Goal: Check status: Check status

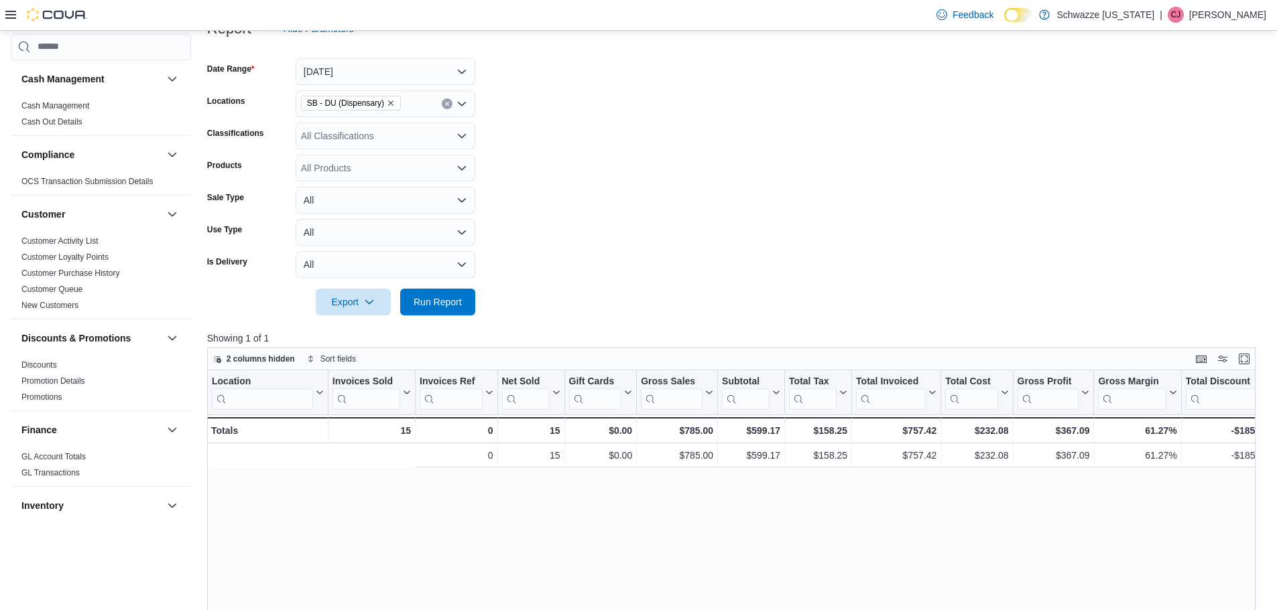
scroll to position [0, 357]
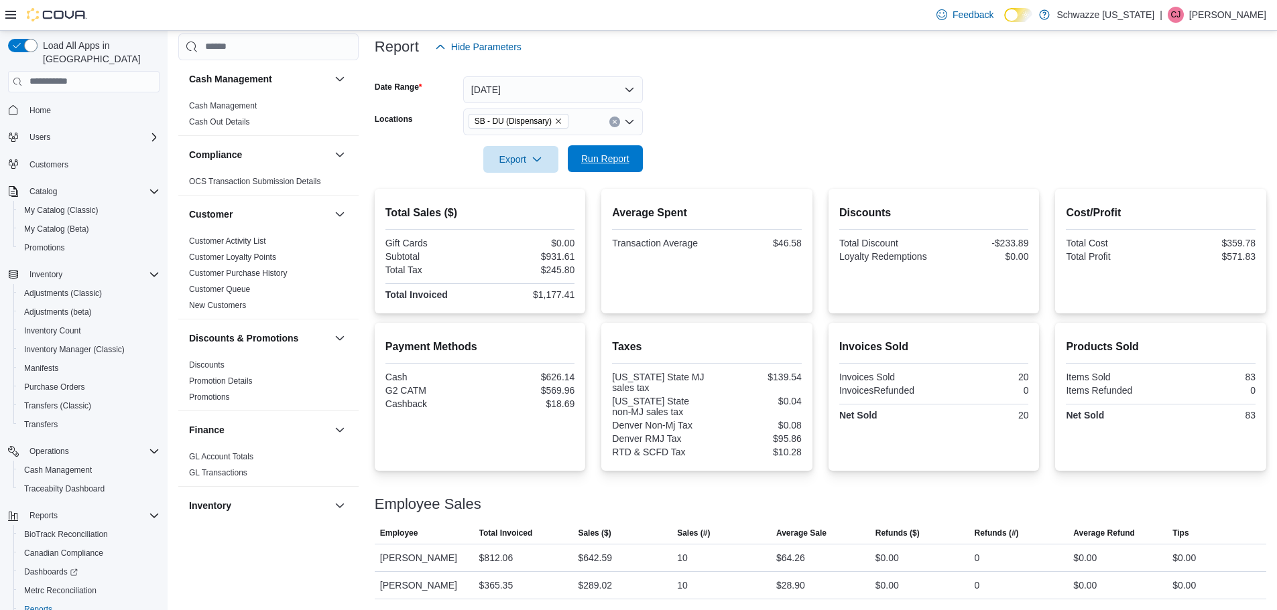
scroll to position [358, 0]
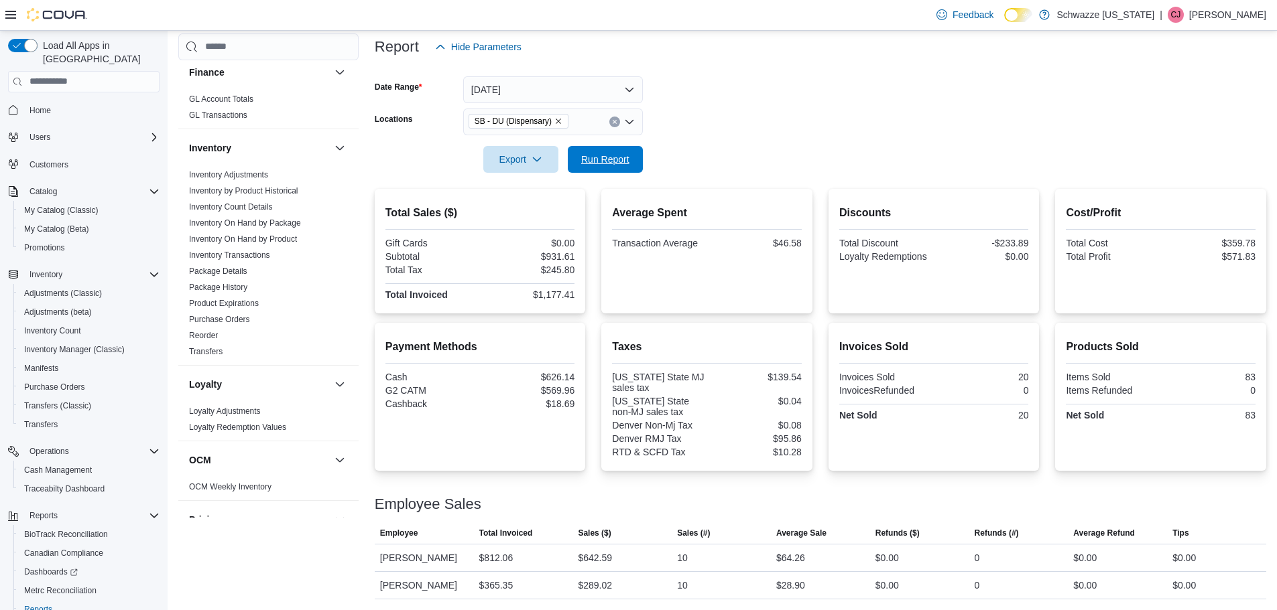
click at [598, 151] on span "Run Report" at bounding box center [605, 159] width 59 height 27
click at [592, 159] on span "Run Report" at bounding box center [605, 158] width 48 height 13
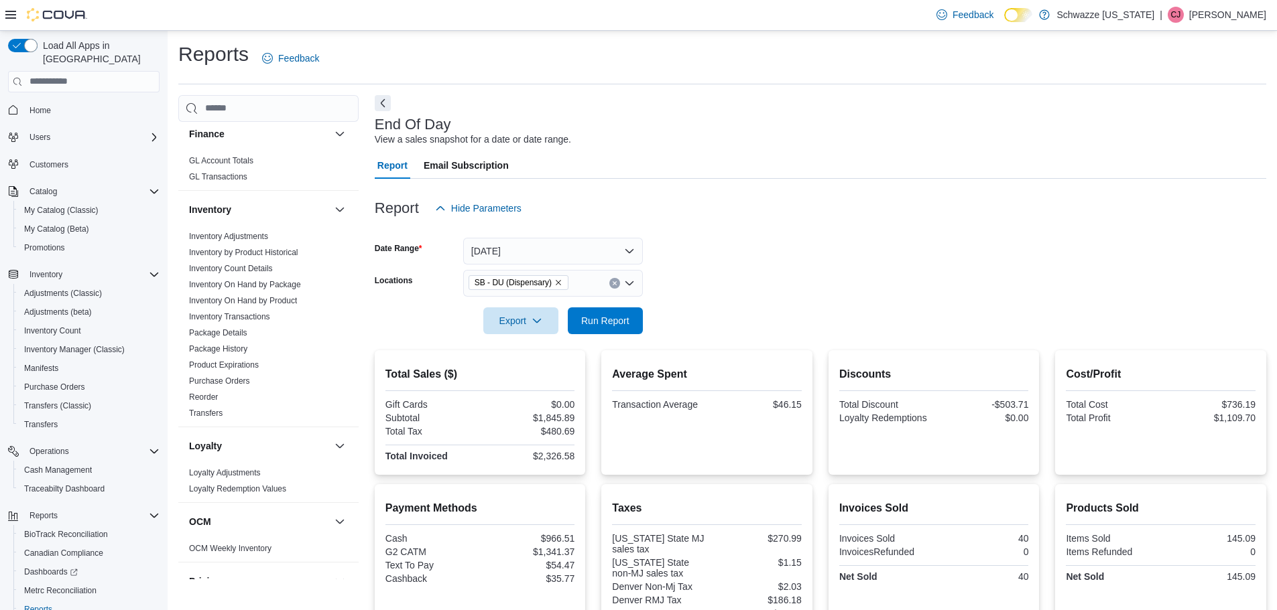
scroll to position [0, 0]
click at [625, 322] on span "Run Report" at bounding box center [605, 321] width 59 height 27
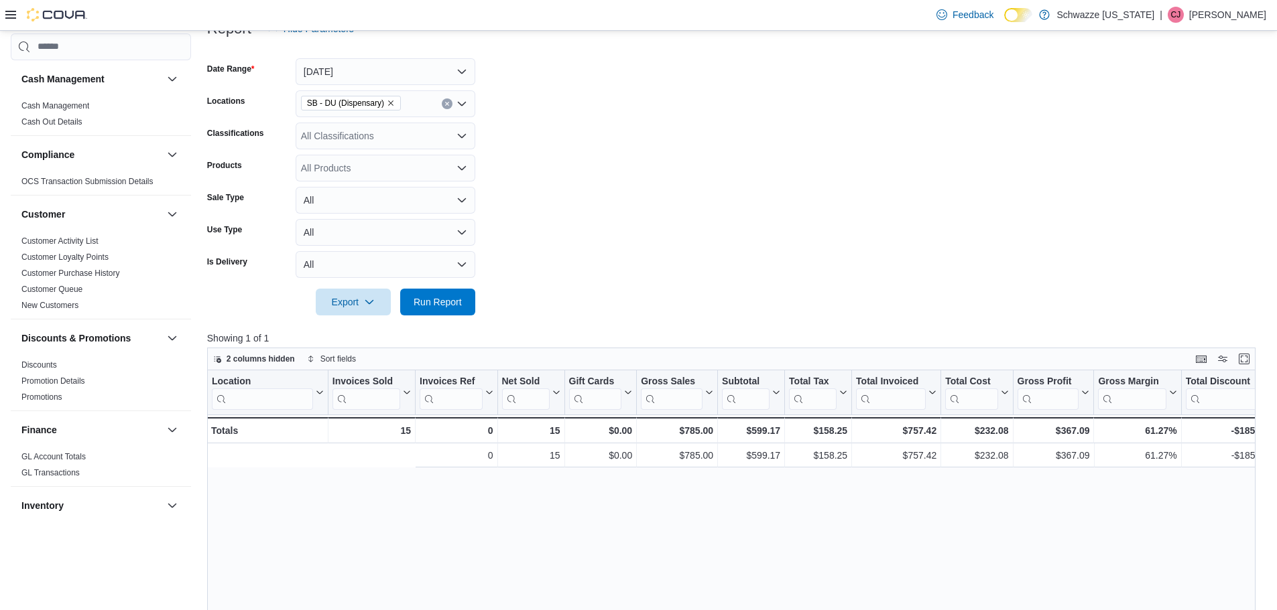
scroll to position [0, 357]
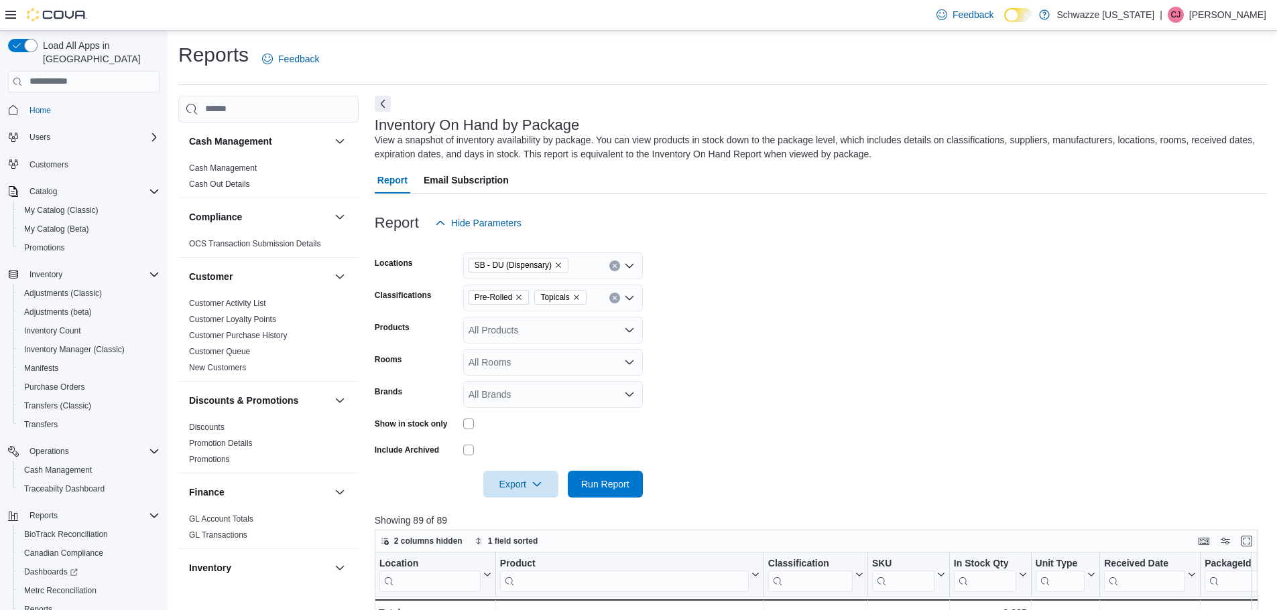
scroll to position [201, 0]
